Goal: Task Accomplishment & Management: Complete application form

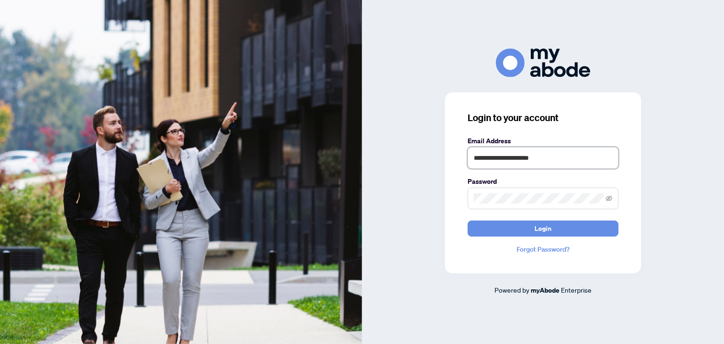
click at [552, 162] on input "**********" at bounding box center [542, 158] width 151 height 22
type input "**********"
click at [540, 227] on span "Login" at bounding box center [542, 228] width 17 height 15
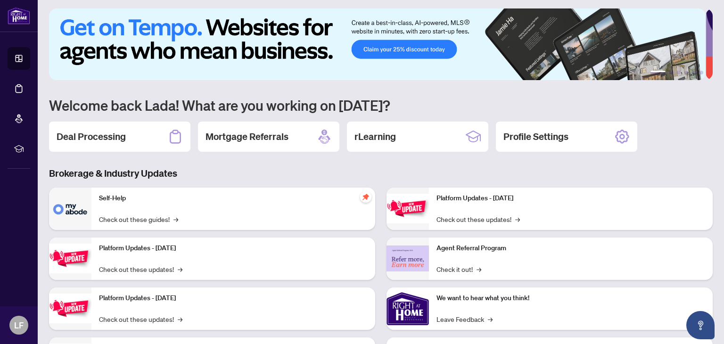
scroll to position [2, 0]
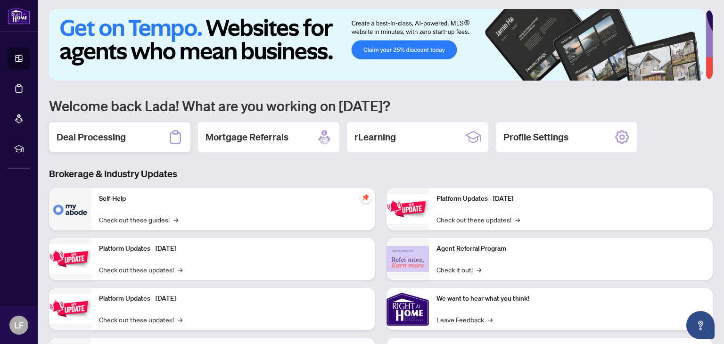
click at [148, 139] on div "Deal Processing" at bounding box center [119, 137] width 141 height 30
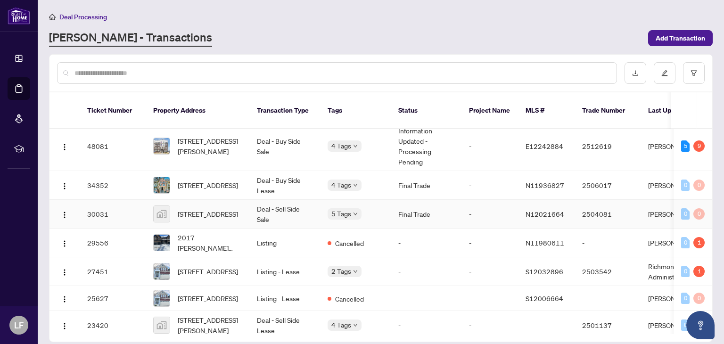
scroll to position [8, 0]
click at [225, 265] on span "[STREET_ADDRESS]" at bounding box center [208, 270] width 60 height 10
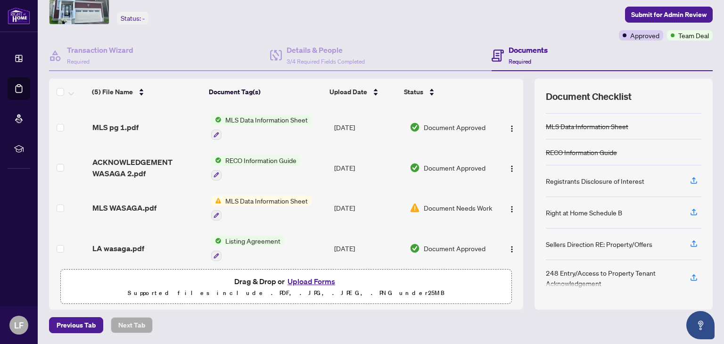
scroll to position [33, 0]
click at [278, 196] on span "MLS Data Information Sheet" at bounding box center [266, 201] width 90 height 10
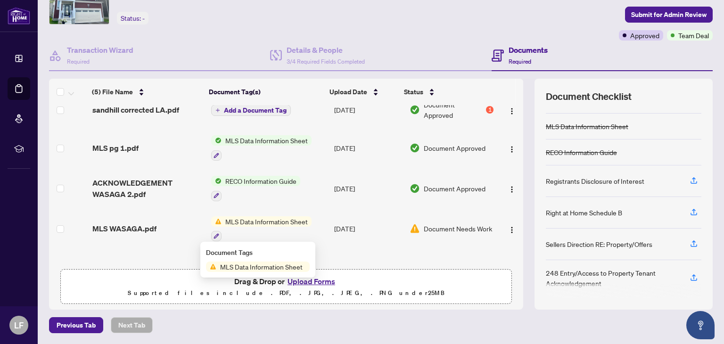
scroll to position [13, 0]
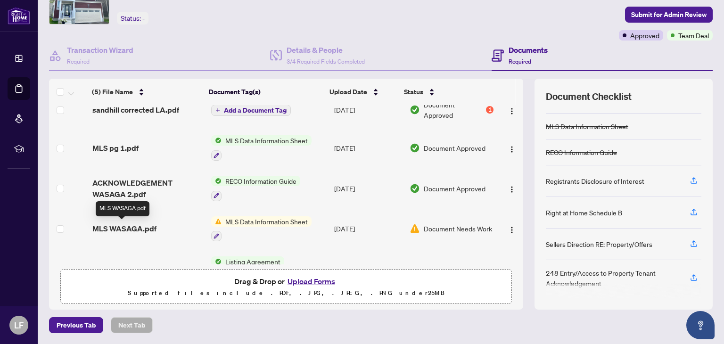
click at [127, 226] on span "MLS WASAGA.pdf" at bounding box center [124, 228] width 64 height 11
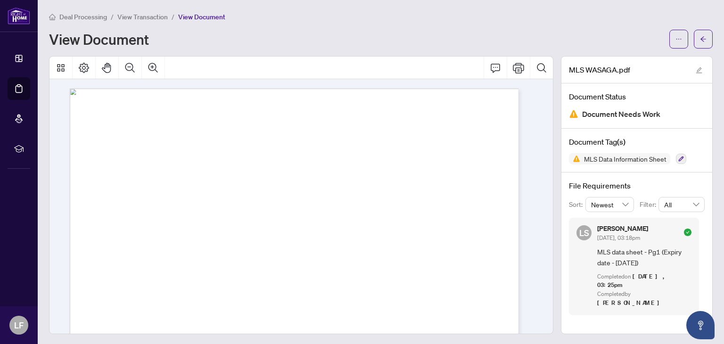
click at [146, 20] on span "View Transaction" at bounding box center [142, 17] width 50 height 8
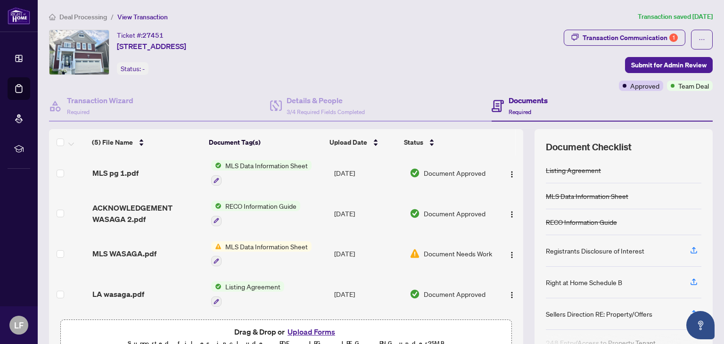
scroll to position [40, 0]
click at [91, 17] on span "Deal Processing" at bounding box center [83, 17] width 48 height 8
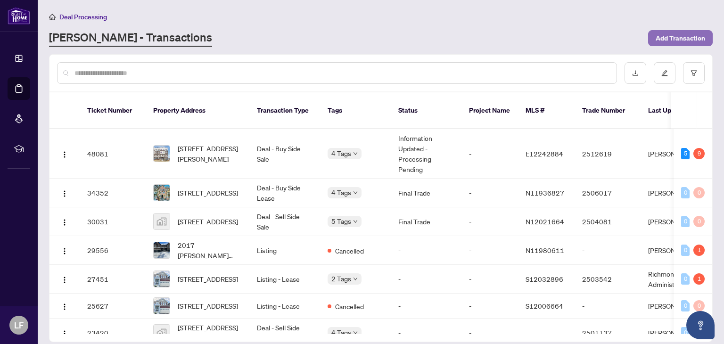
click at [681, 36] on span "Add Transaction" at bounding box center [679, 38] width 49 height 15
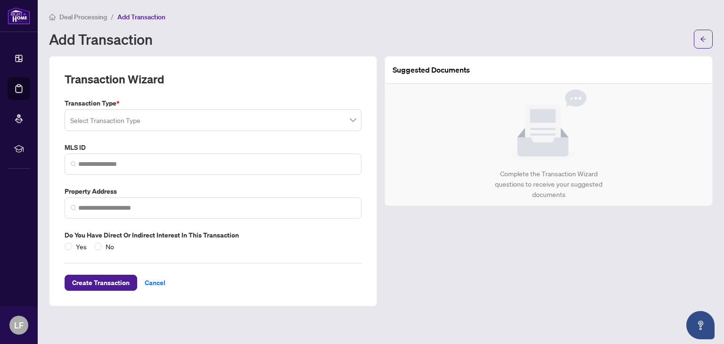
click at [255, 119] on input "search" at bounding box center [208, 121] width 277 height 21
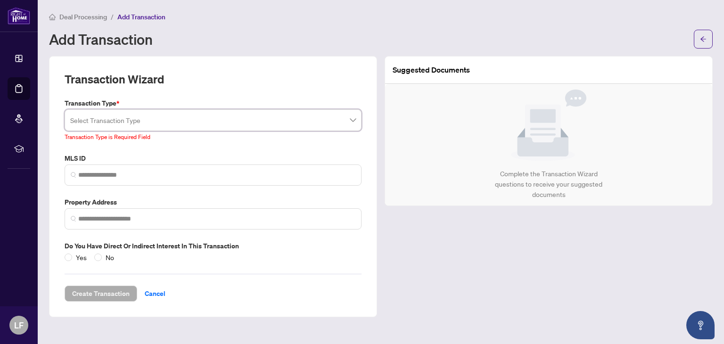
click at [96, 17] on span "Deal Processing" at bounding box center [83, 17] width 48 height 8
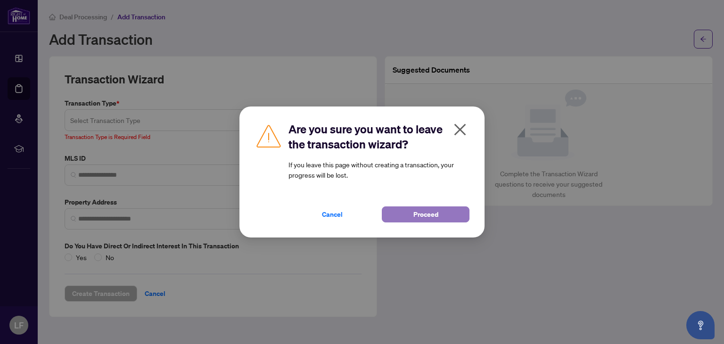
click at [407, 215] on button "Proceed" at bounding box center [426, 214] width 88 height 16
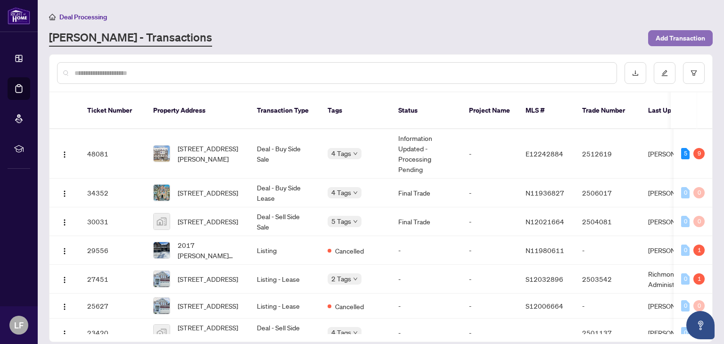
click at [684, 38] on span "Add Transaction" at bounding box center [679, 38] width 49 height 15
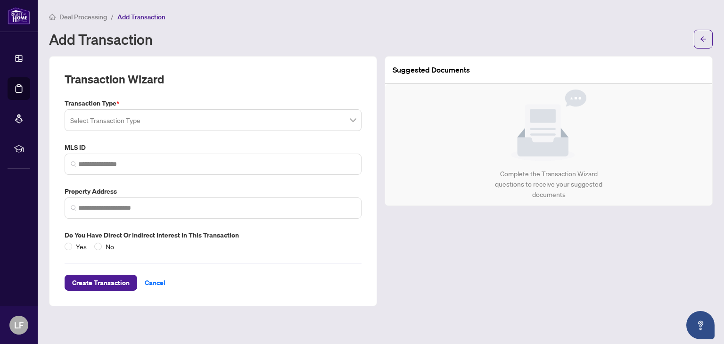
click at [225, 121] on input "search" at bounding box center [208, 121] width 277 height 21
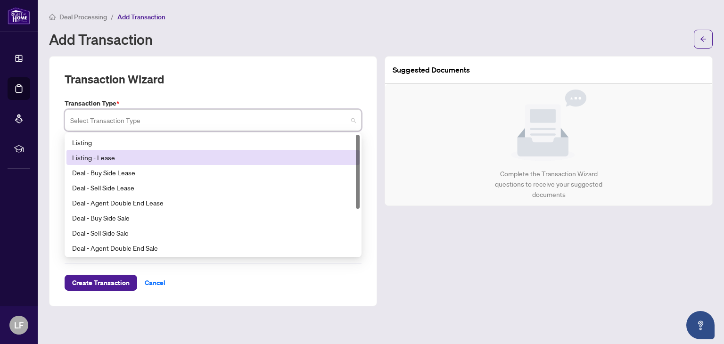
click at [190, 157] on div "Listing - Lease" at bounding box center [213, 157] width 282 height 10
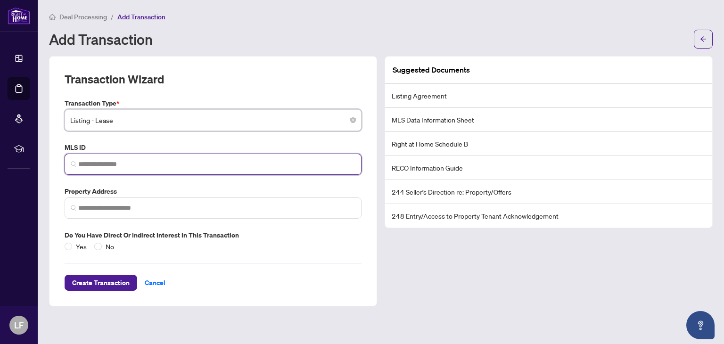
click at [190, 164] on input "search" at bounding box center [216, 164] width 277 height 10
type input "*"
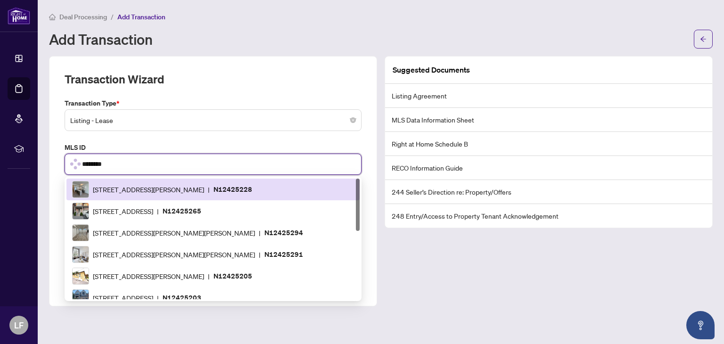
type input "*********"
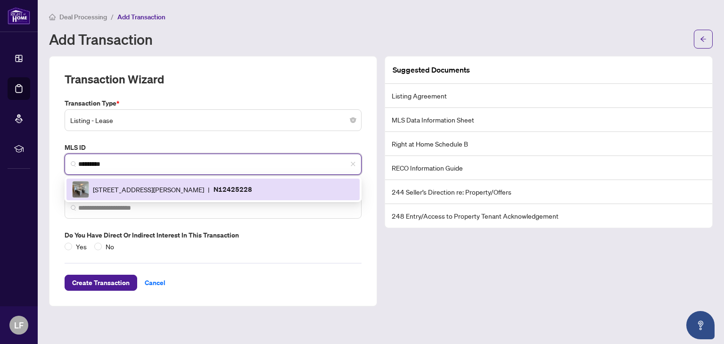
click at [143, 183] on div "[STREET_ADDRESS][PERSON_NAME] | N12425228" at bounding box center [213, 189] width 282 height 17
type input "**********"
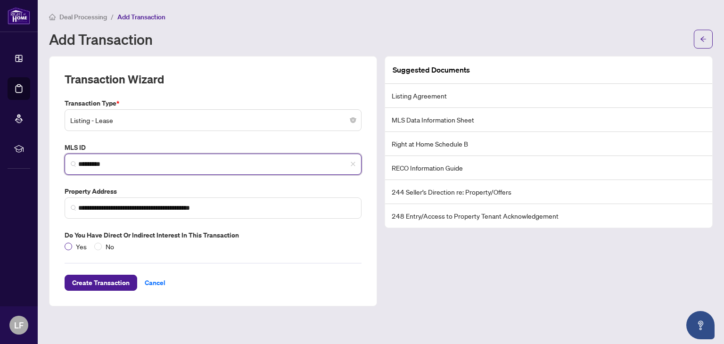
type input "*********"
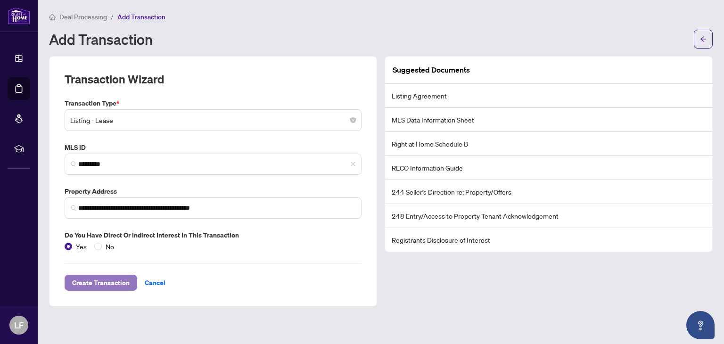
click at [110, 278] on span "Create Transaction" at bounding box center [100, 282] width 57 height 15
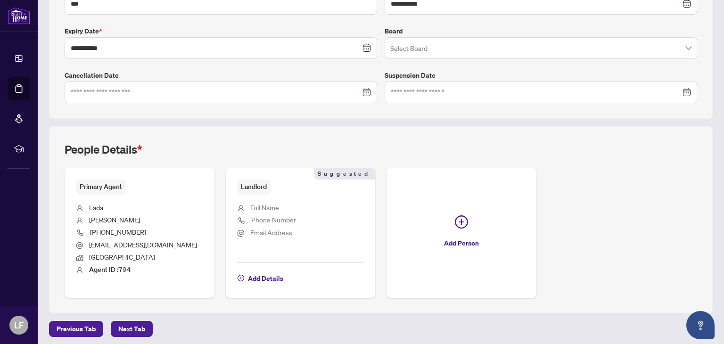
scroll to position [236, 0]
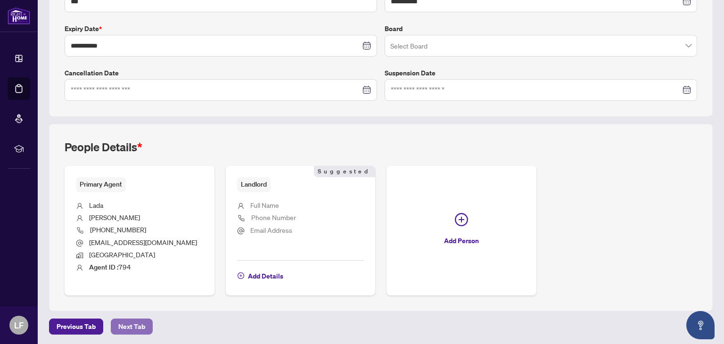
click at [133, 323] on span "Next Tab" at bounding box center [131, 326] width 27 height 15
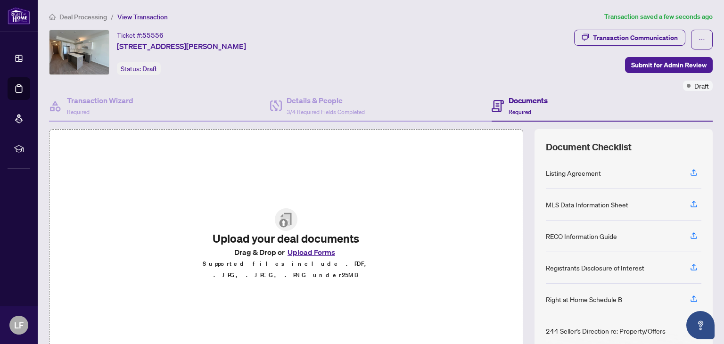
click at [94, 17] on span "Deal Processing" at bounding box center [83, 17] width 48 height 8
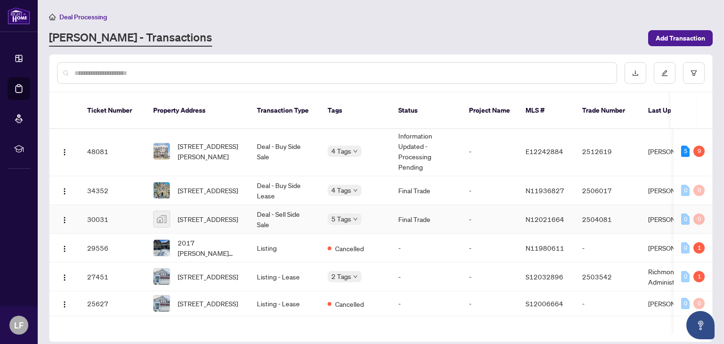
scroll to position [32, 0]
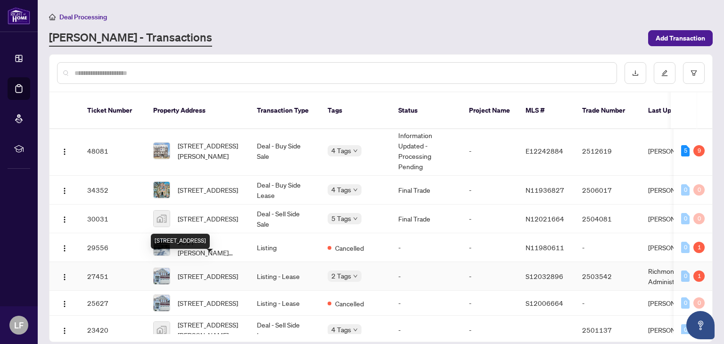
click at [221, 271] on span "[STREET_ADDRESS]" at bounding box center [208, 276] width 60 height 10
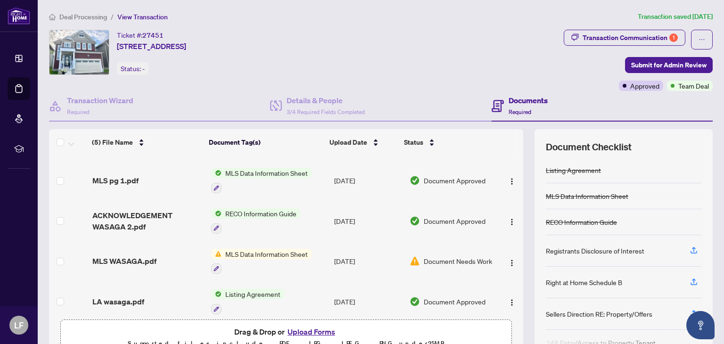
scroll to position [40, 0]
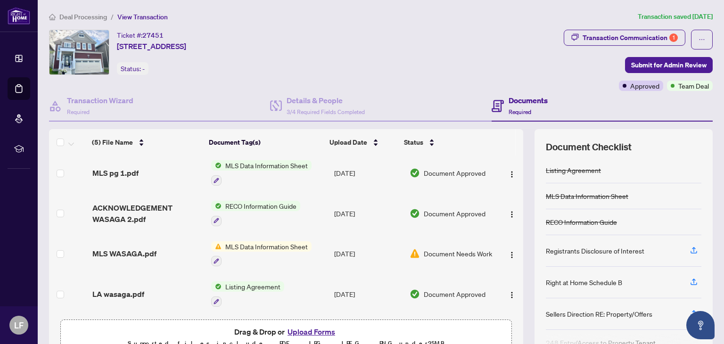
click at [251, 284] on span "Listing Agreement" at bounding box center [252, 286] width 63 height 10
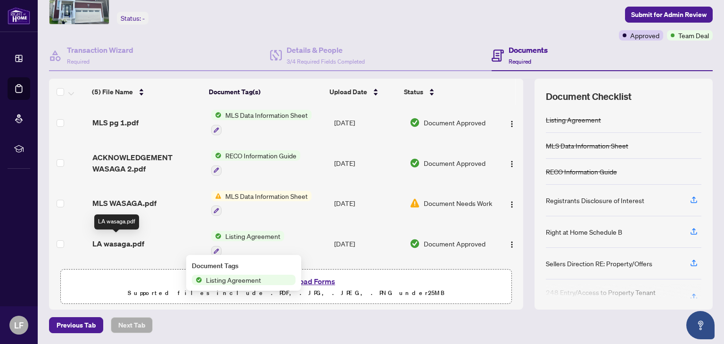
click at [136, 238] on span "LA wasaga.pdf" at bounding box center [118, 243] width 52 height 11
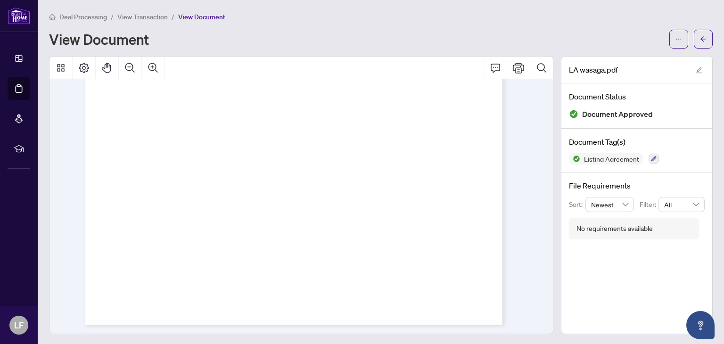
scroll to position [1, 0]
click at [136, 16] on span "View Transaction" at bounding box center [142, 15] width 50 height 8
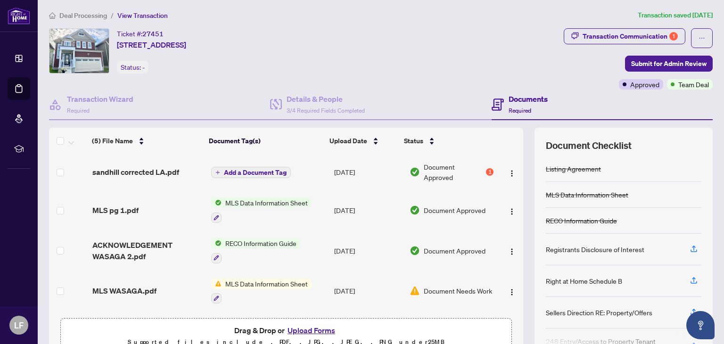
click at [89, 16] on span "Deal Processing" at bounding box center [83, 15] width 48 height 8
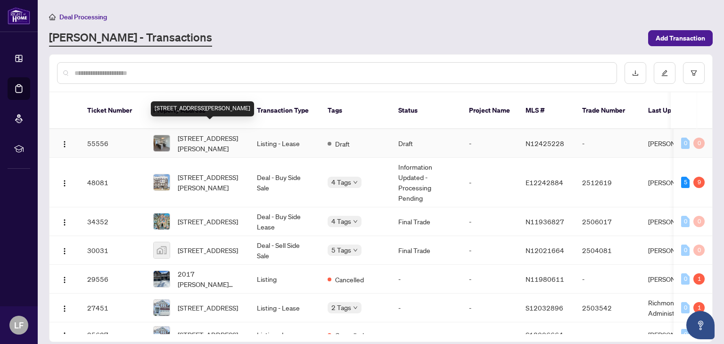
click at [213, 133] on span "[STREET_ADDRESS][PERSON_NAME]" at bounding box center [210, 143] width 64 height 21
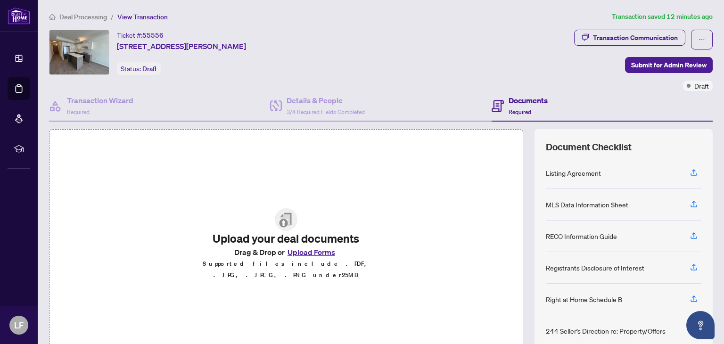
click at [314, 257] on button "Upload Forms" at bounding box center [311, 252] width 53 height 12
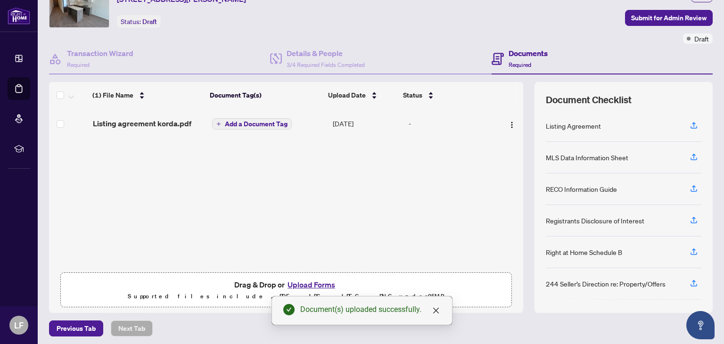
scroll to position [50, 0]
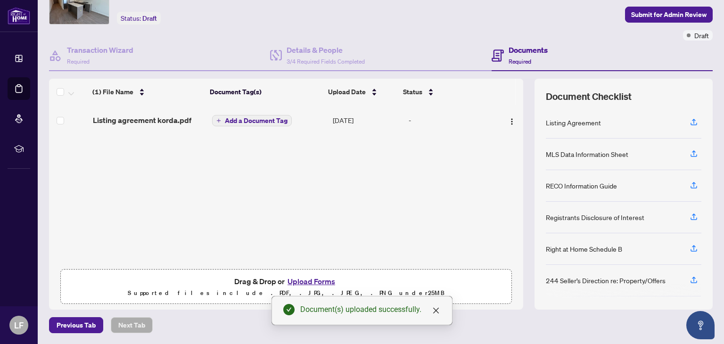
click at [301, 281] on button "Upload Forms" at bounding box center [311, 281] width 53 height 12
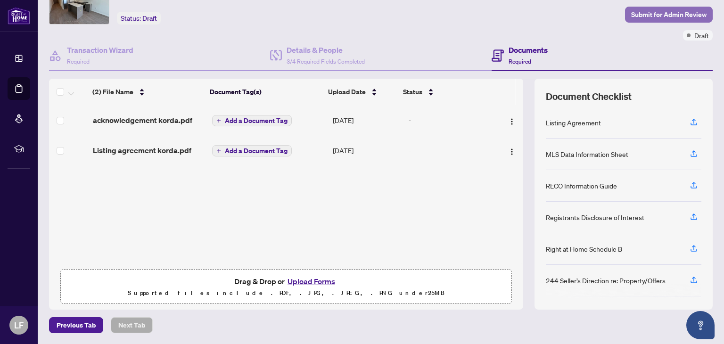
click at [665, 17] on span "Submit for Admin Review" at bounding box center [668, 14] width 75 height 15
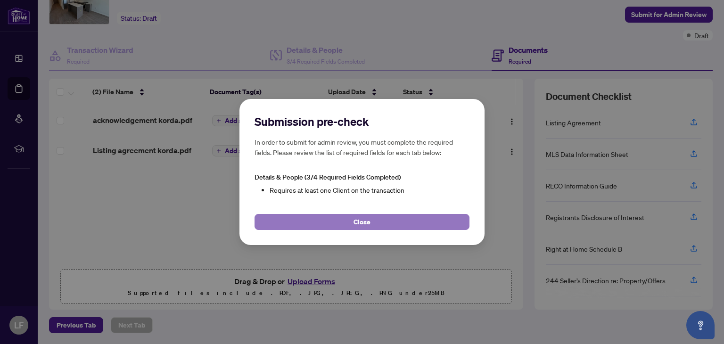
click at [366, 219] on span "Close" at bounding box center [361, 221] width 17 height 15
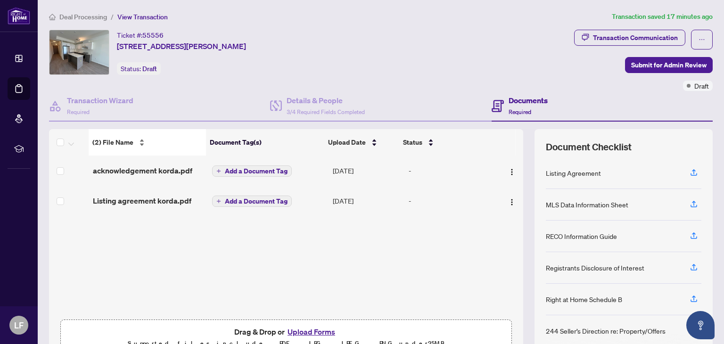
scroll to position [0, 0]
click at [104, 17] on span "Deal Processing" at bounding box center [83, 17] width 48 height 8
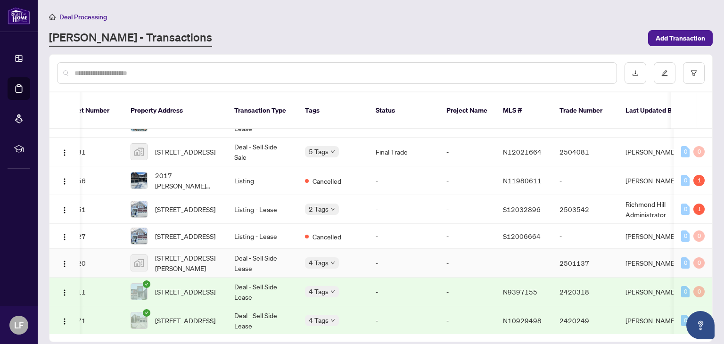
scroll to position [98, 23]
click at [192, 205] on span "[STREET_ADDRESS]" at bounding box center [185, 210] width 60 height 10
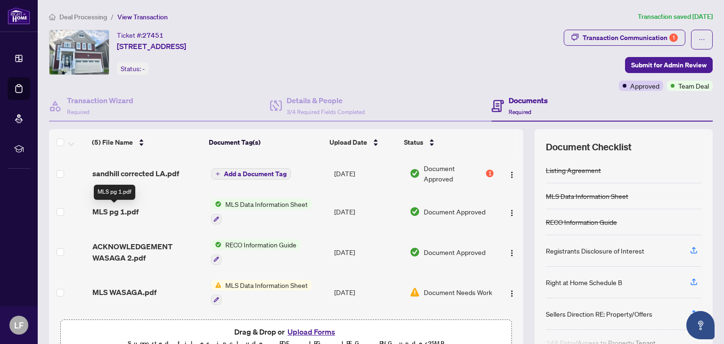
click at [117, 209] on span "MLS pg 1.pdf" at bounding box center [115, 211] width 46 height 11
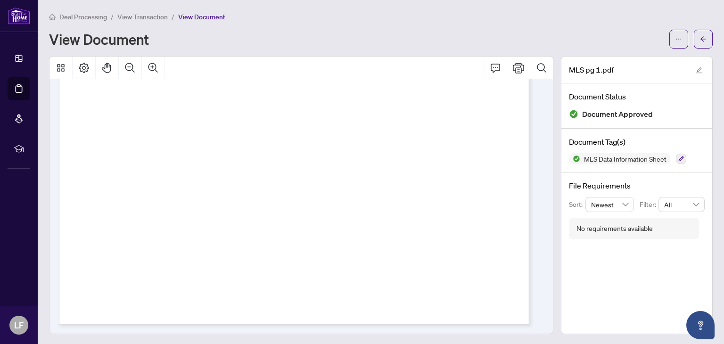
scroll to position [1, 0]
click at [151, 12] on span "View Transaction" at bounding box center [142, 15] width 50 height 8
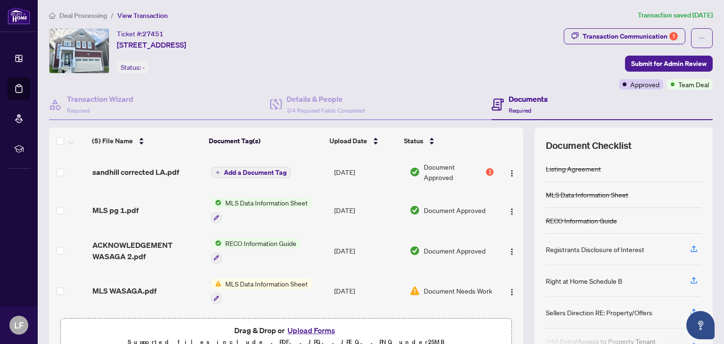
click at [100, 17] on span "Deal Processing" at bounding box center [83, 15] width 48 height 8
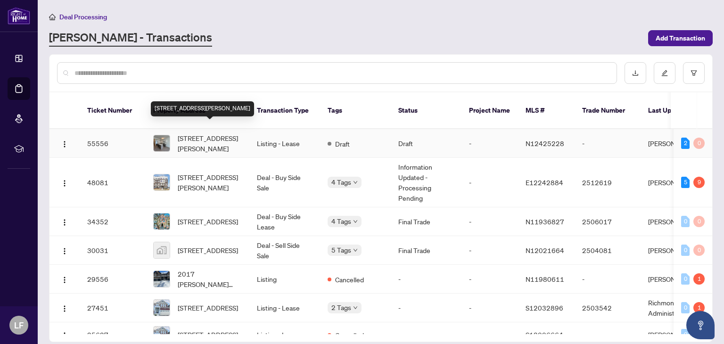
click at [211, 133] on span "[STREET_ADDRESS][PERSON_NAME]" at bounding box center [210, 143] width 64 height 21
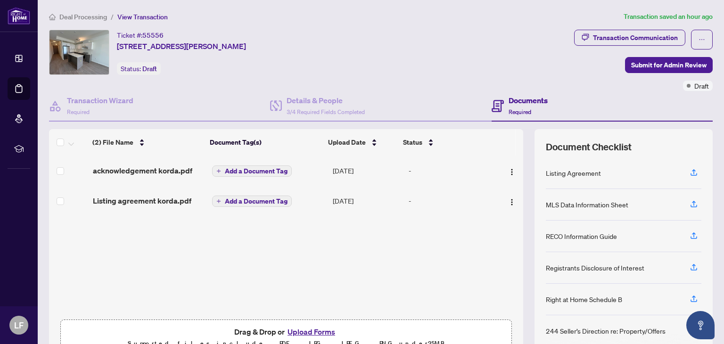
click at [302, 328] on button "Upload Forms" at bounding box center [311, 332] width 53 height 12
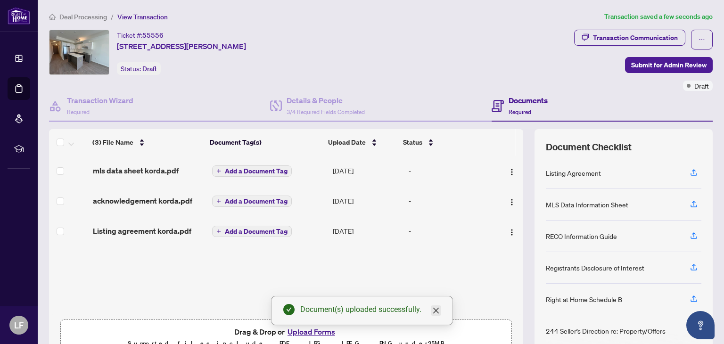
click at [434, 309] on icon "close" at bounding box center [436, 311] width 6 height 6
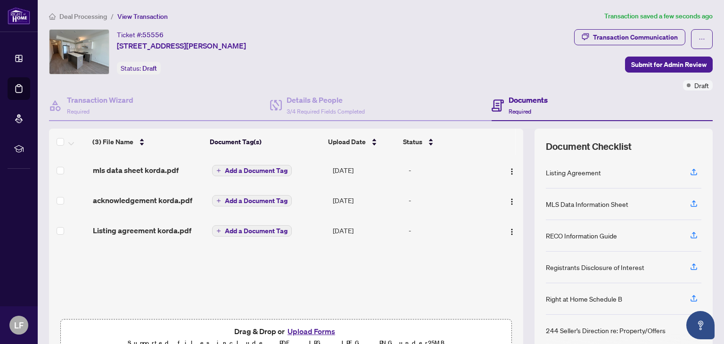
scroll to position [1, 0]
click at [641, 68] on span "Submit for Admin Review" at bounding box center [668, 64] width 75 height 15
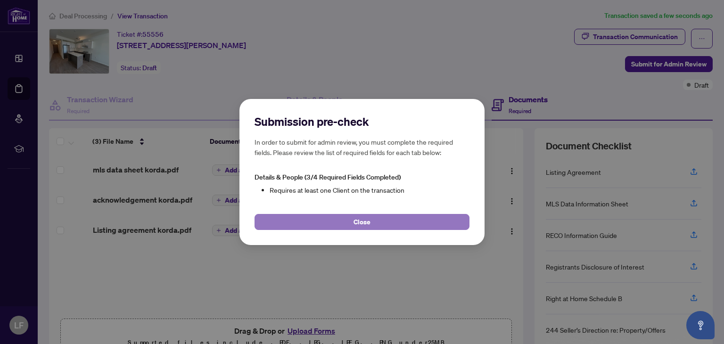
click at [394, 219] on button "Close" at bounding box center [361, 222] width 215 height 16
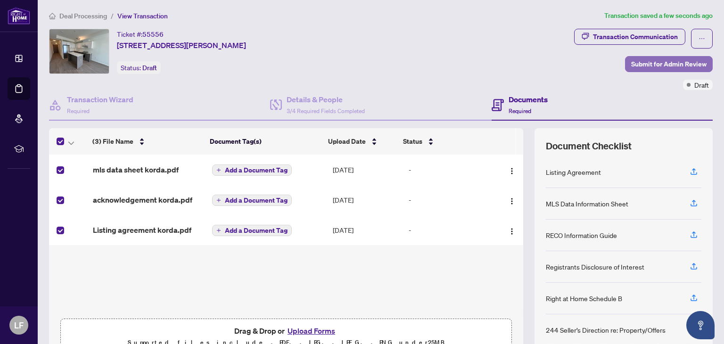
click at [657, 63] on span "Submit for Admin Review" at bounding box center [668, 64] width 75 height 15
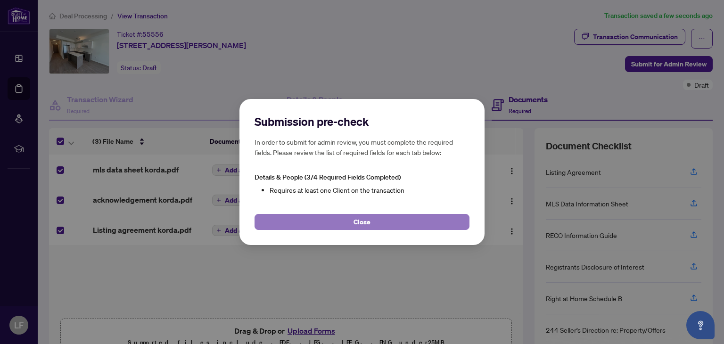
click at [403, 223] on button "Close" at bounding box center [361, 222] width 215 height 16
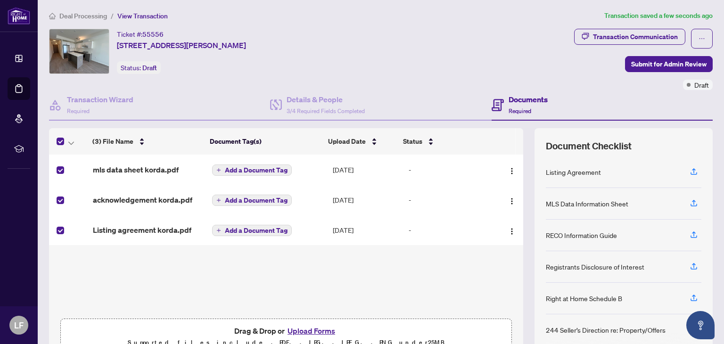
click at [521, 104] on h4 "Documents" at bounding box center [527, 99] width 39 height 11
click at [521, 102] on h4 "Documents" at bounding box center [527, 99] width 39 height 11
click at [326, 111] on span "3/4 Required Fields Completed" at bounding box center [325, 110] width 78 height 7
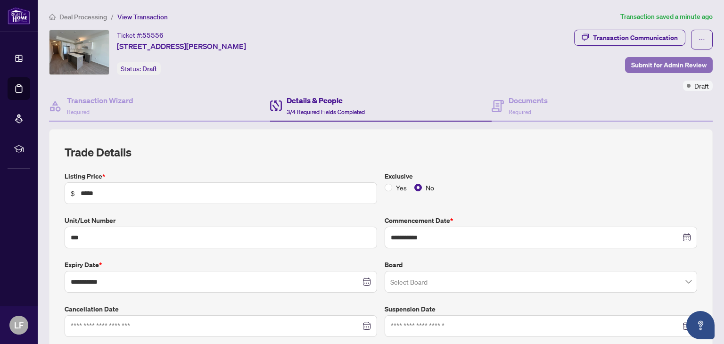
click at [639, 64] on span "Submit for Admin Review" at bounding box center [668, 64] width 75 height 15
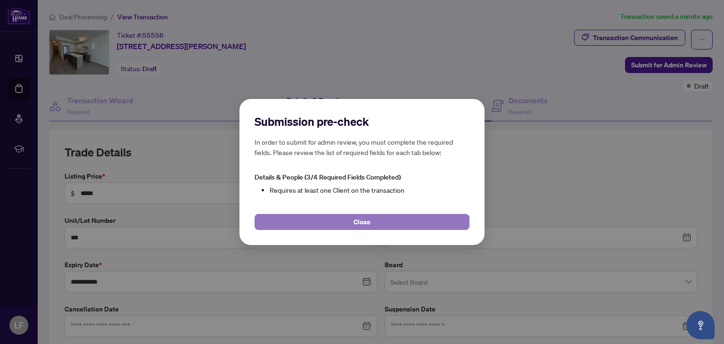
click at [380, 218] on button "Close" at bounding box center [361, 222] width 215 height 16
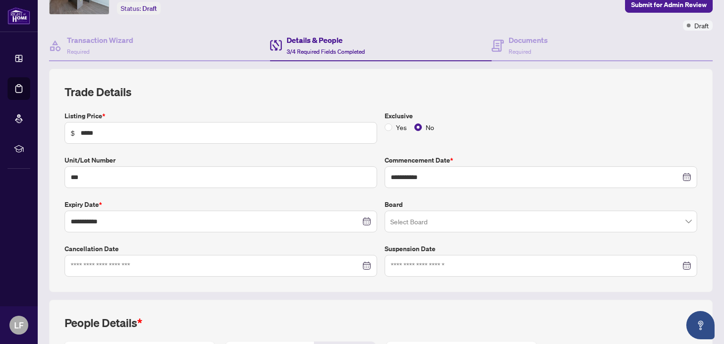
scroll to position [85, 0]
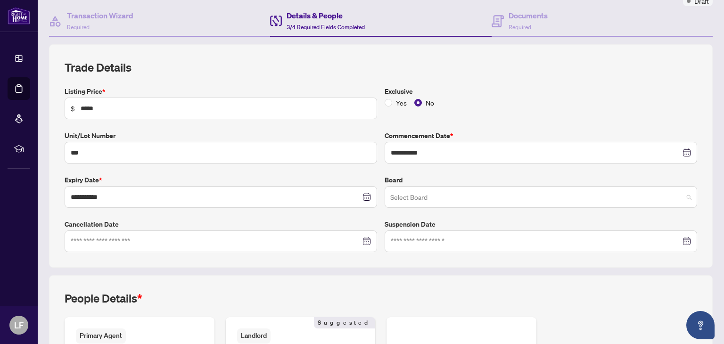
click at [407, 201] on input "search" at bounding box center [536, 198] width 293 height 21
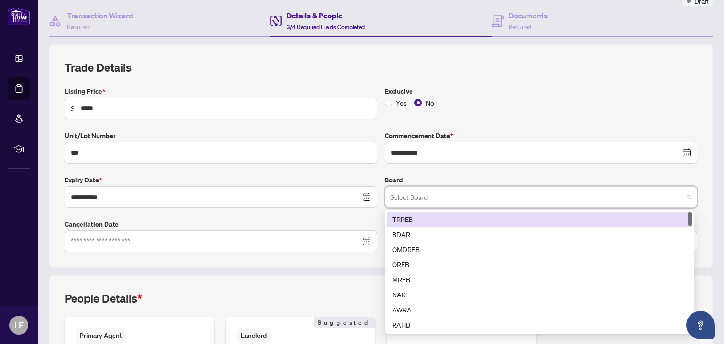
click at [332, 221] on label "Cancellation Date" at bounding box center [221, 224] width 312 height 10
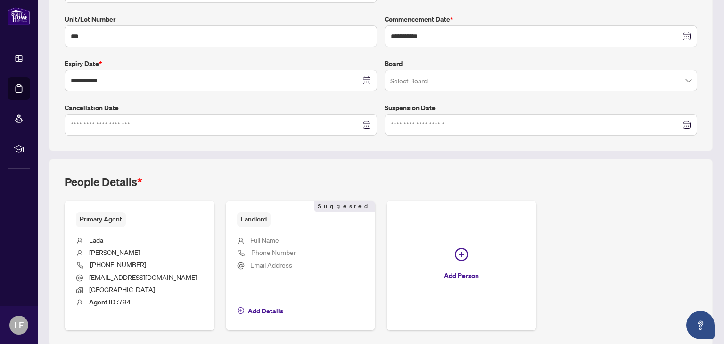
scroll to position [236, 0]
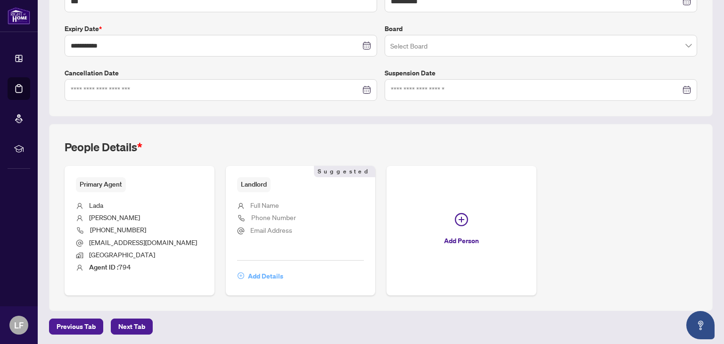
click at [266, 274] on span "Add Details" at bounding box center [265, 276] width 35 height 15
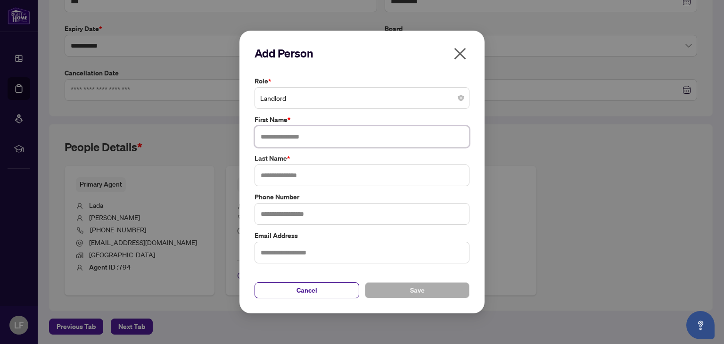
click at [312, 141] on input "text" at bounding box center [361, 137] width 215 height 22
type input "****"
click at [309, 174] on input "text" at bounding box center [361, 175] width 215 height 22
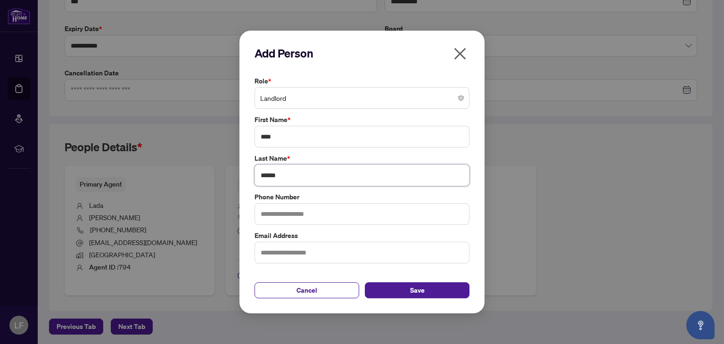
type input "******"
click at [311, 213] on input "text" at bounding box center [361, 214] width 215 height 22
type input "**********"
click at [403, 286] on button "Save" at bounding box center [417, 290] width 105 height 16
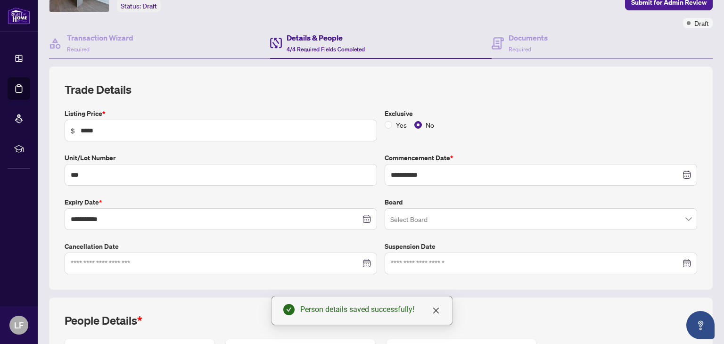
scroll to position [60, 0]
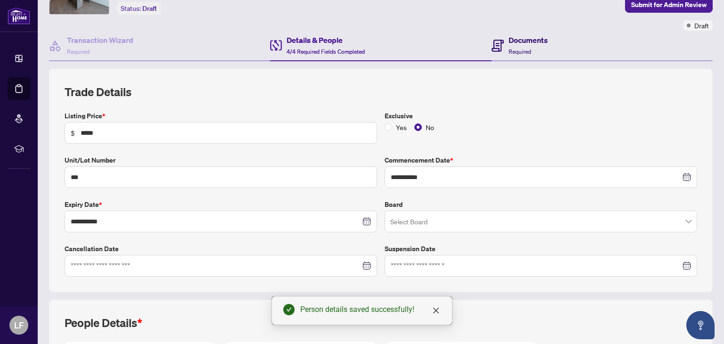
click at [525, 53] on span "Required" at bounding box center [519, 51] width 23 height 7
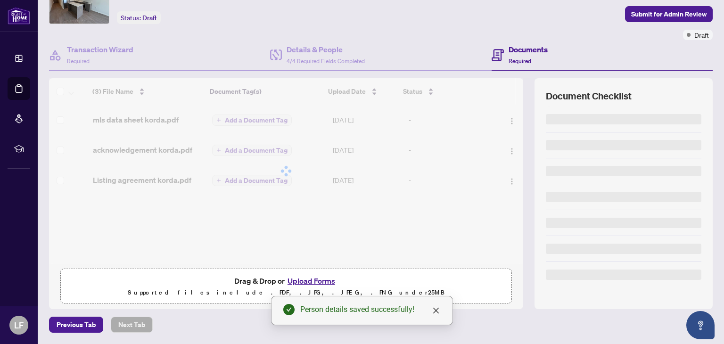
scroll to position [50, 0]
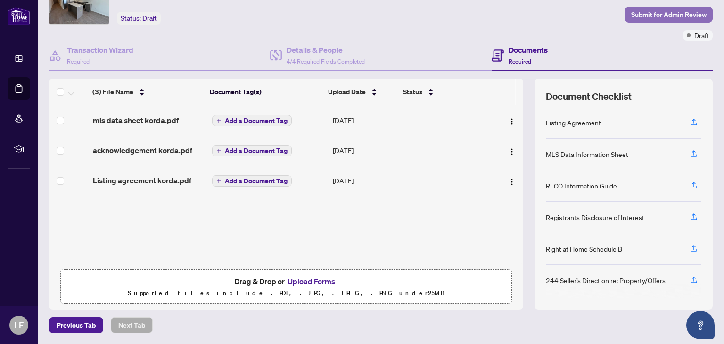
click at [648, 16] on span "Submit for Admin Review" at bounding box center [668, 14] width 75 height 15
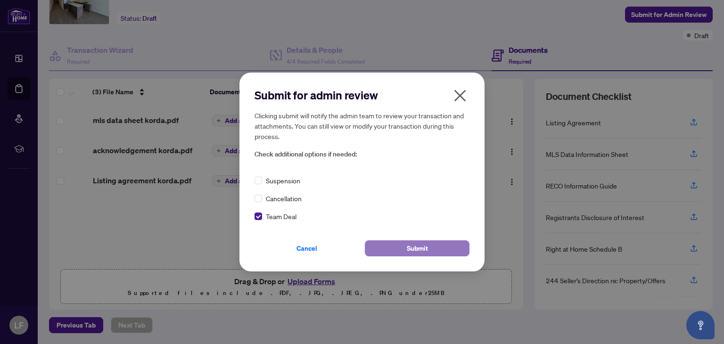
click at [414, 246] on span "Submit" at bounding box center [417, 248] width 21 height 15
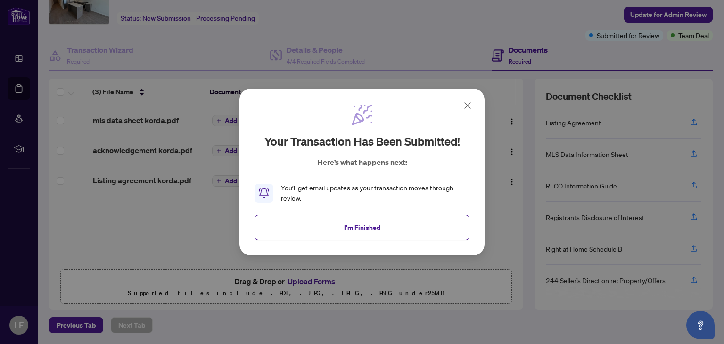
click at [467, 104] on icon at bounding box center [467, 105] width 11 height 11
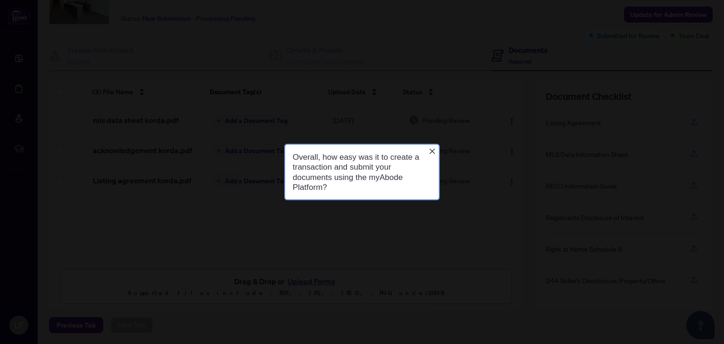
scroll to position [0, 0]
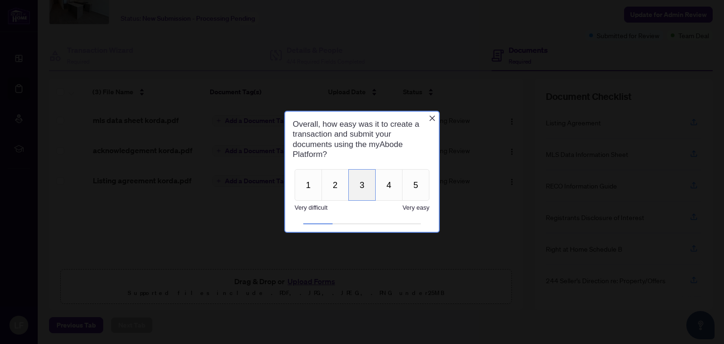
click at [362, 187] on button "3" at bounding box center [361, 185] width 27 height 32
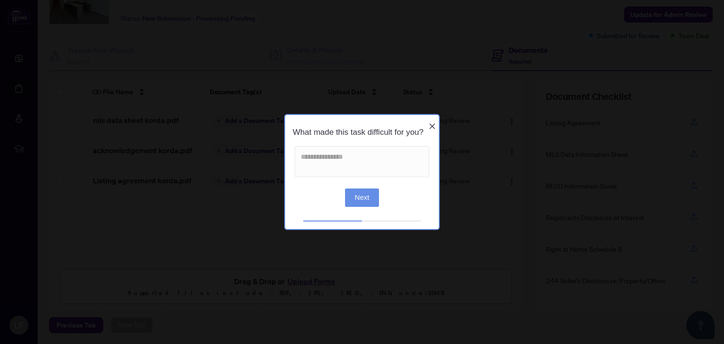
click at [433, 122] on icon "Close button" at bounding box center [432, 126] width 8 height 8
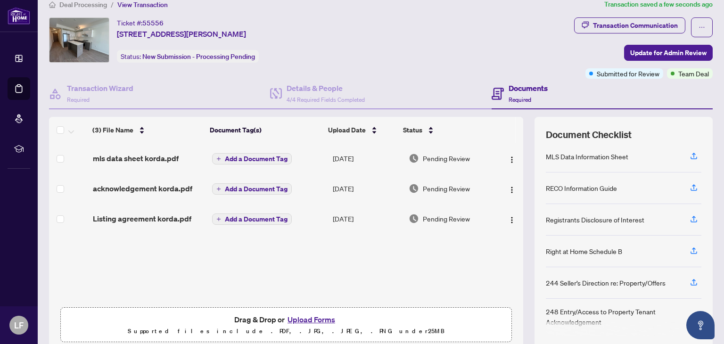
scroll to position [13, 0]
